Goal: Transaction & Acquisition: Purchase product/service

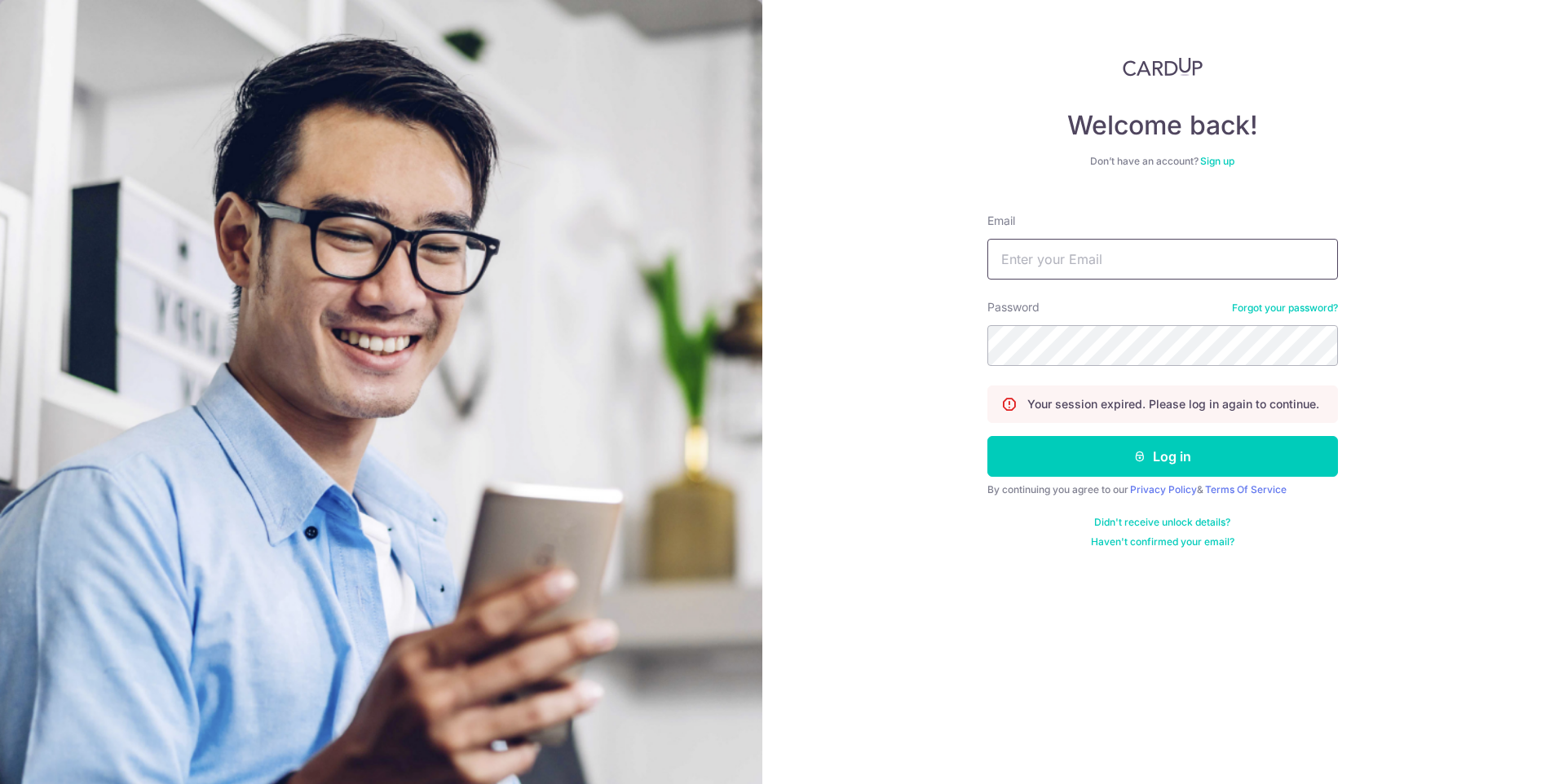
type input "riyu_louis@hotmail.com"
click at [1131, 478] on form "Email riyu_louis@hotmail.com Password Forgot your password? Your session expire…" at bounding box center [1163, 374] width 351 height 348
click at [1138, 463] on button "Log in" at bounding box center [1163, 457] width 351 height 40
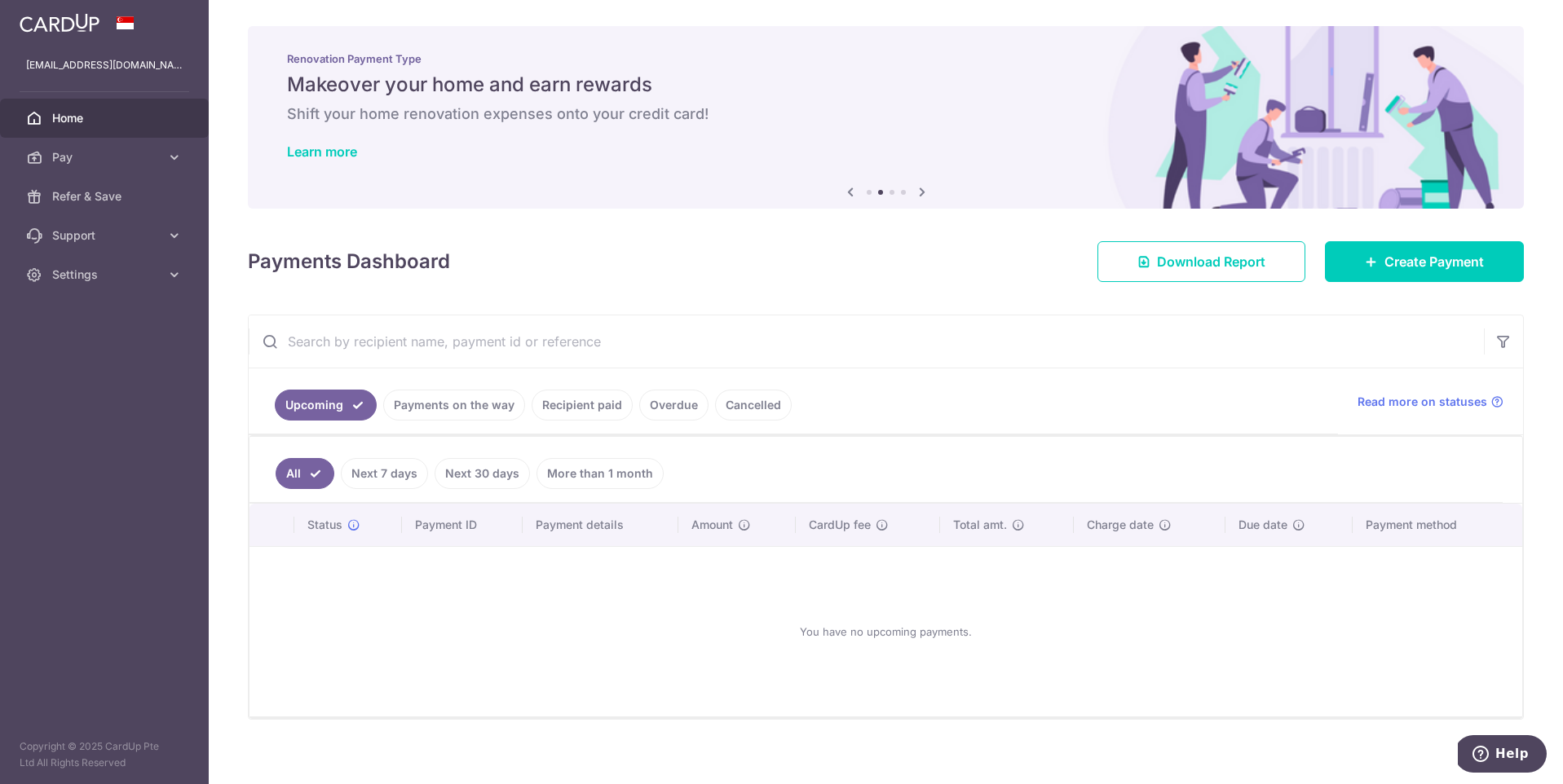
click at [476, 393] on link "Payments on the way" at bounding box center [454, 405] width 142 height 31
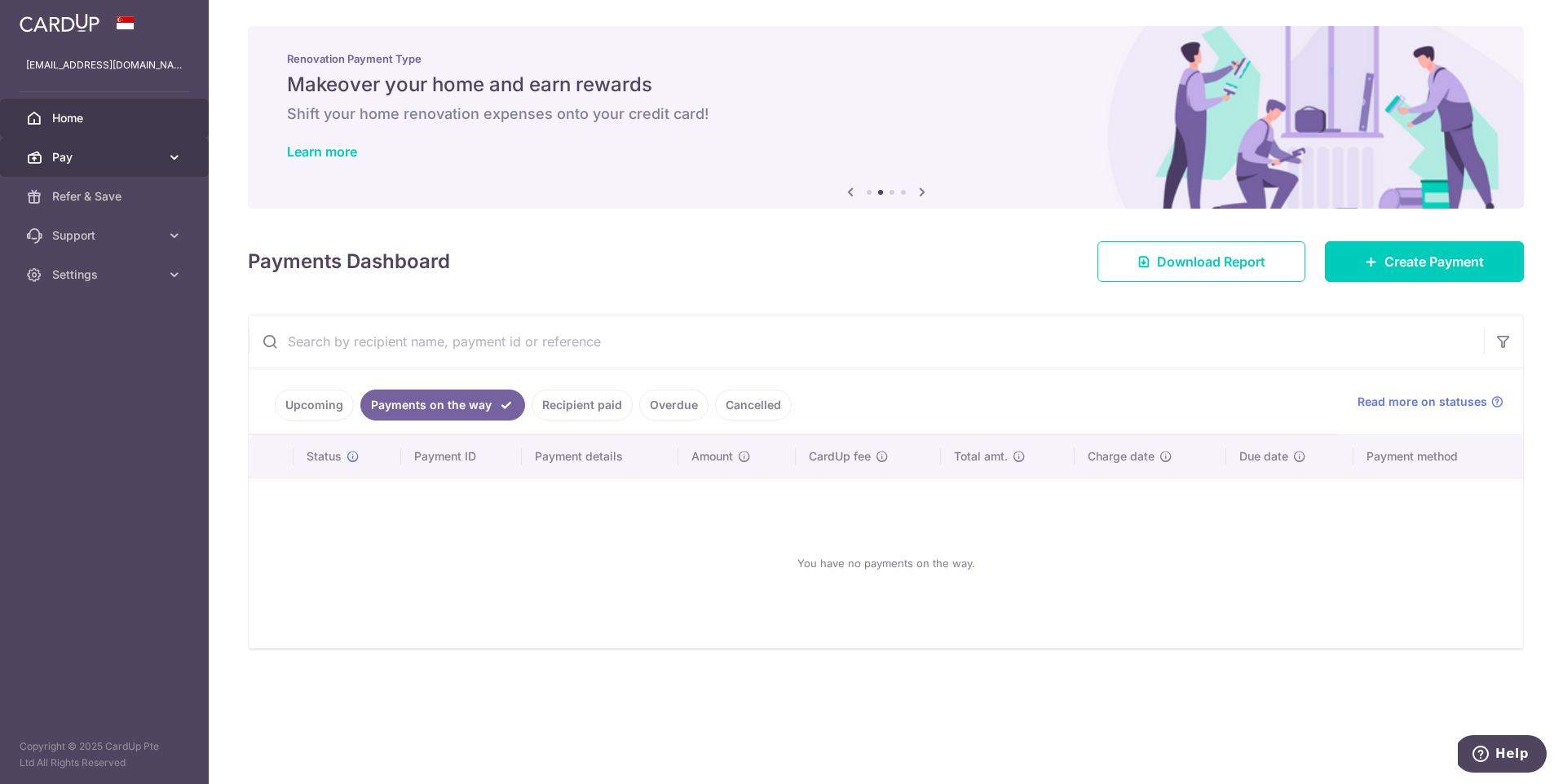
click at [34, 167] on link "Pay" at bounding box center [104, 157] width 209 height 39
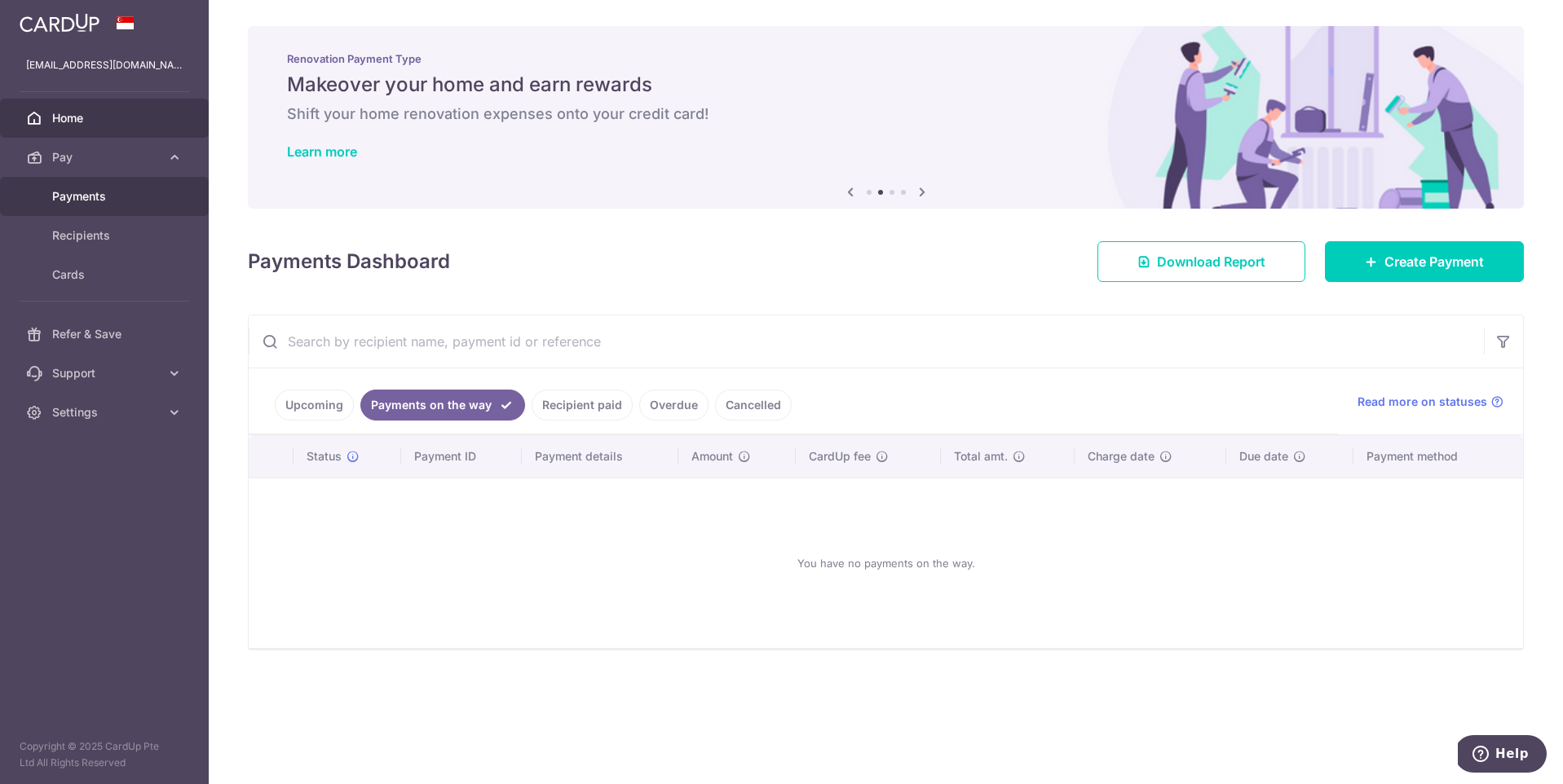
click at [61, 194] on span "Payments" at bounding box center [106, 196] width 108 height 16
